Goal: Task Accomplishment & Management: Complete application form

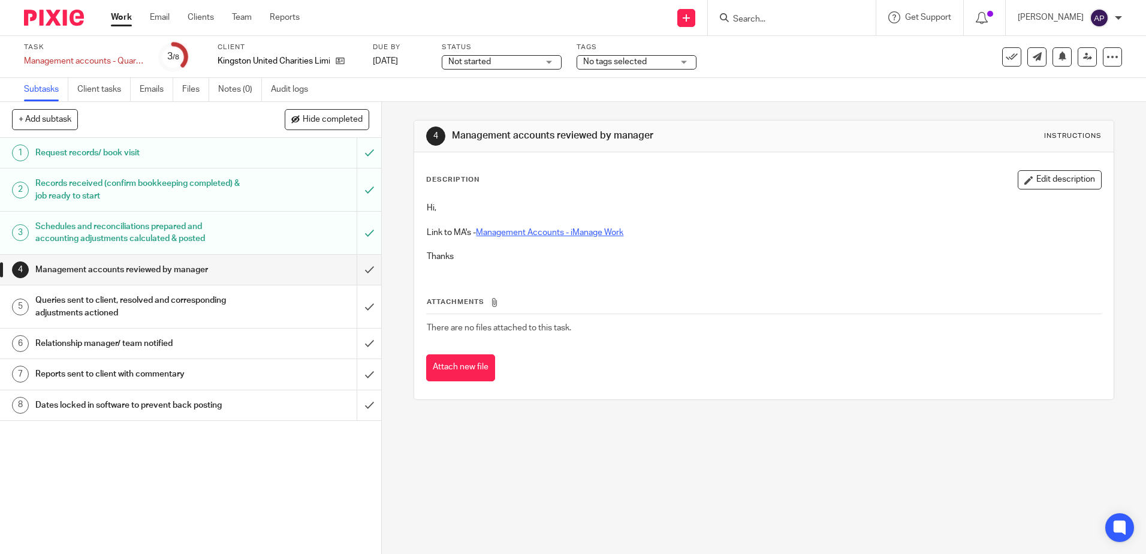
click at [538, 231] on link "Management Accounts - iManage Work" at bounding box center [549, 232] width 147 height 8
drag, startPoint x: 355, startPoint y: 271, endPoint x: 369, endPoint y: 276, distance: 14.0
click at [355, 271] on input "submit" at bounding box center [190, 270] width 381 height 30
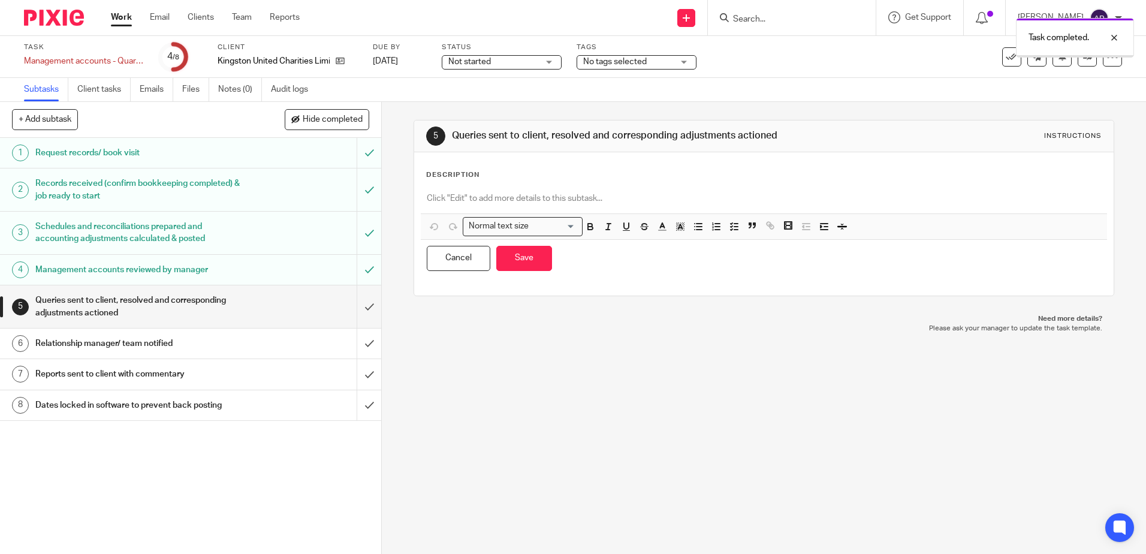
click at [490, 189] on div at bounding box center [764, 199] width 686 height 27
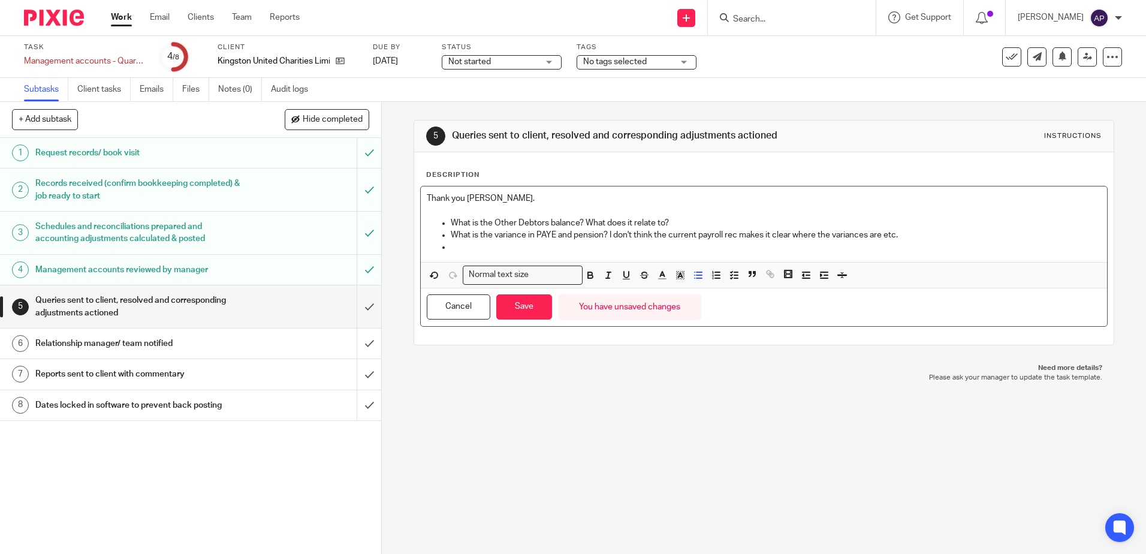
click at [623, 243] on p at bounding box center [776, 247] width 650 height 12
drag, startPoint x: 527, startPoint y: 237, endPoint x: 507, endPoint y: 240, distance: 20.1
click at [527, 237] on p "What is the variance in PAYE and pension? I don't think the current payroll rec…" at bounding box center [776, 235] width 650 height 12
click at [486, 241] on p "What is the variance in PAYE and pension? I don't think the current payroll rec…" at bounding box center [776, 235] width 650 height 12
click at [460, 248] on p at bounding box center [776, 247] width 650 height 12
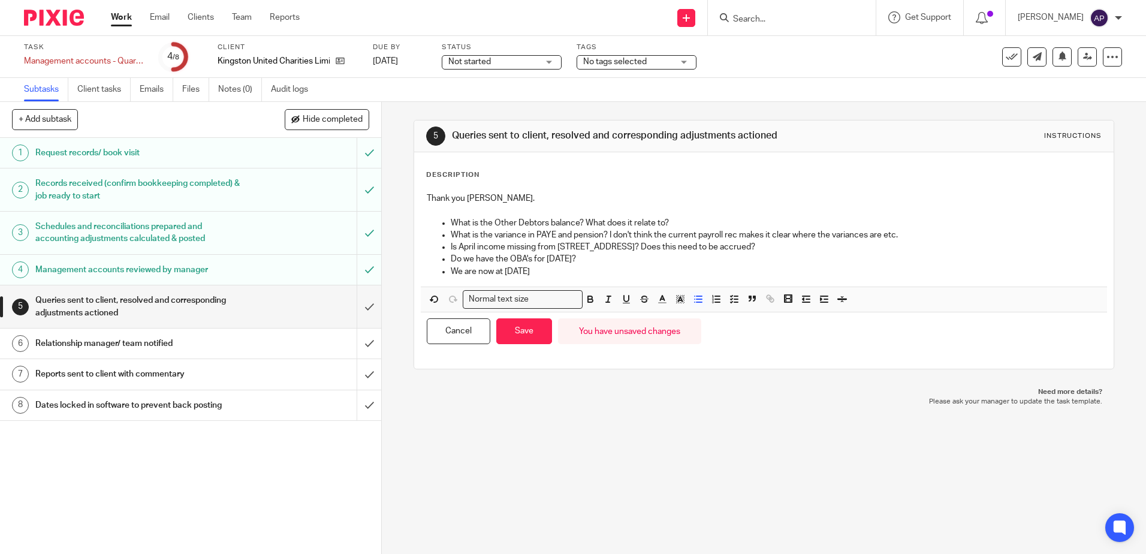
click at [569, 276] on p "We are now at June 2025" at bounding box center [776, 271] width 650 height 12
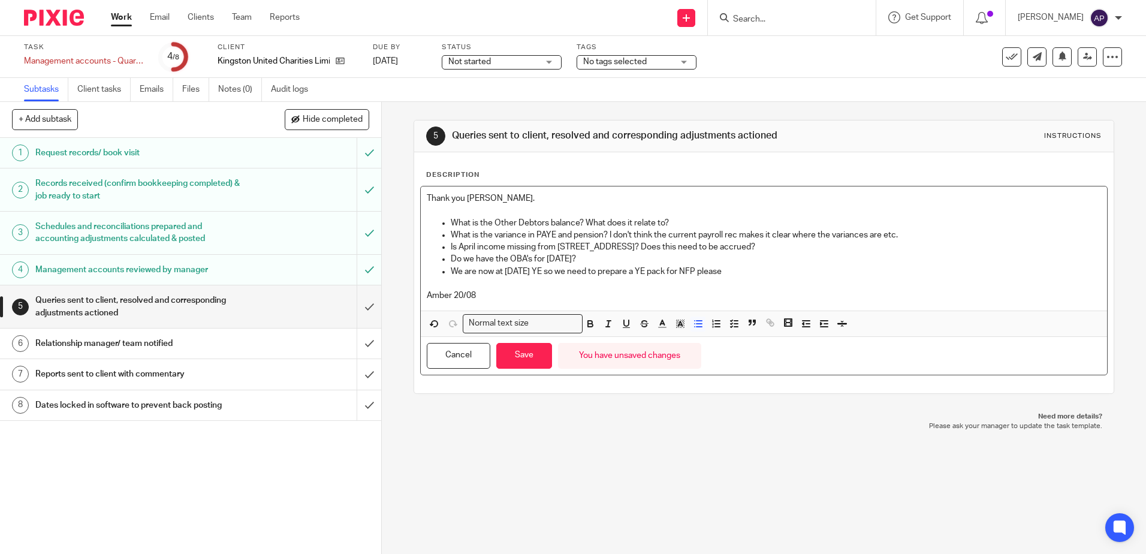
click at [918, 240] on p "What is the variance in PAYE and pension? I don't think the current payroll rec…" at bounding box center [776, 235] width 650 height 12
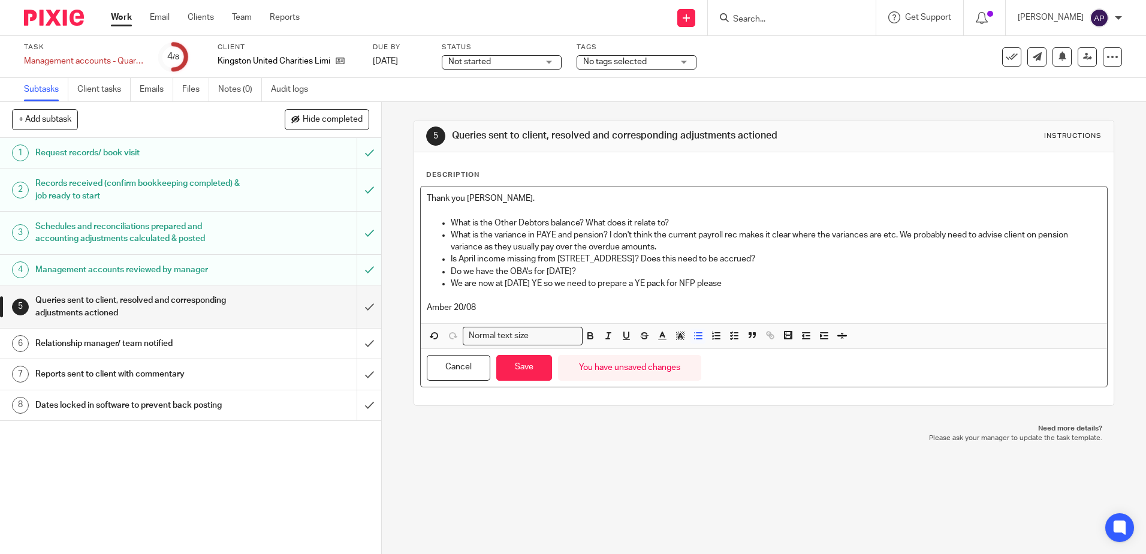
click at [590, 271] on p "Do we have the OBA's for June 2024?" at bounding box center [776, 271] width 650 height 12
click at [602, 270] on p "Do we have the OBA's for June 2024?" at bounding box center [776, 271] width 650 height 12
click at [639, 260] on p "Is April income missing from 65 Old London Road? Does this need to be accrued?" at bounding box center [776, 259] width 650 height 12
click at [629, 256] on p "Is April income missing from 65 Old London Road? Does this need to be accrued?" at bounding box center [776, 259] width 650 height 12
click at [636, 257] on p "Is April income missing from 65 Old London Road? Does this need to be accrued?" at bounding box center [776, 259] width 650 height 12
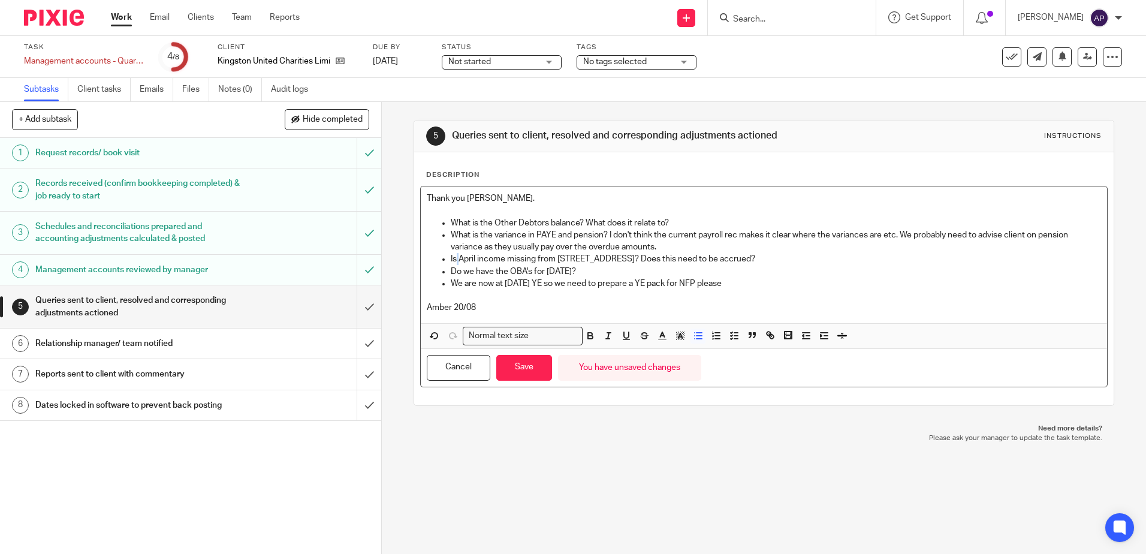
click at [455, 258] on p "Is April income missing from 65 Old London Road? Does this need to be accrued?" at bounding box center [776, 259] width 650 height 12
click at [458, 258] on p "Is April income missing from 65 Old London Road? Does this need to be accrued?" at bounding box center [776, 259] width 650 height 12
drag, startPoint x: 749, startPoint y: 259, endPoint x: 632, endPoint y: 258, distance: 117.5
click at [632, 258] on p "April income missing from 65 Old London Road? Does this need to be accrued?" at bounding box center [776, 259] width 650 height 12
